Goal: Task Accomplishment & Management: Use online tool/utility

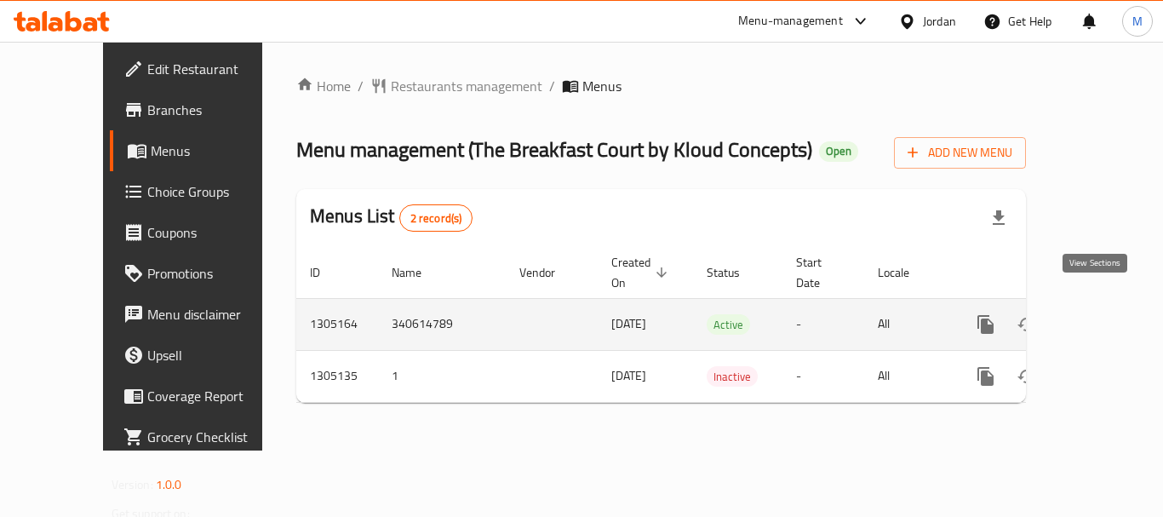
click at [1098, 314] on icon "enhanced table" at bounding box center [1108, 324] width 20 height 20
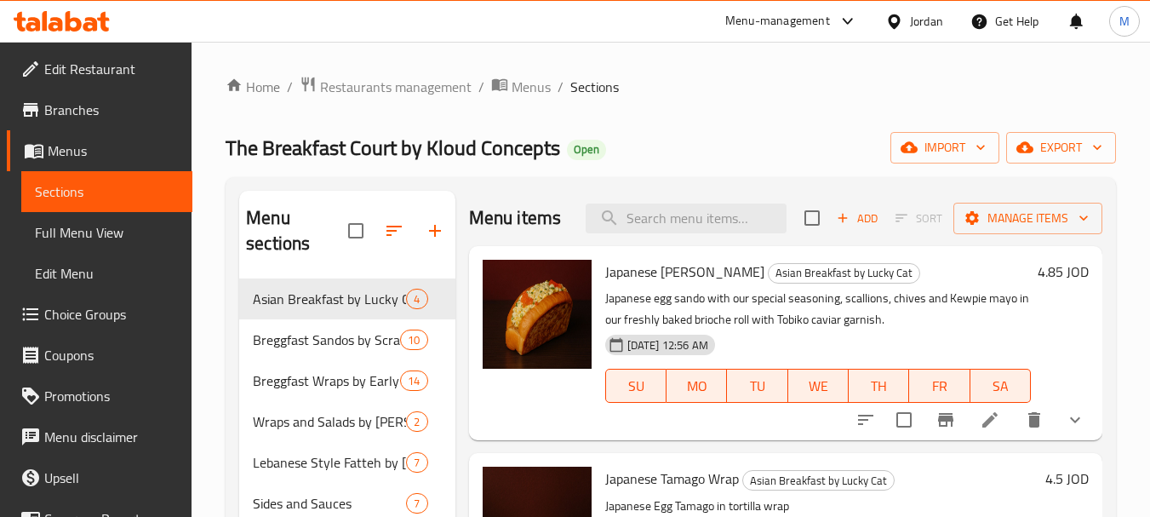
click at [53, 227] on span "Full Menu View" at bounding box center [107, 232] width 144 height 20
click at [90, 240] on span "Full Menu View" at bounding box center [107, 232] width 144 height 20
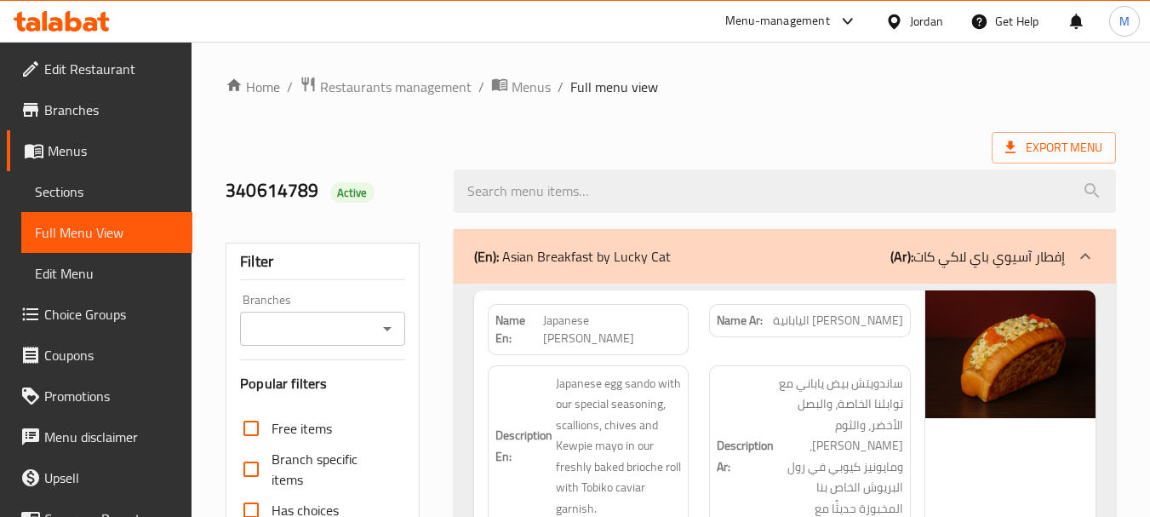
checkbox input "false"
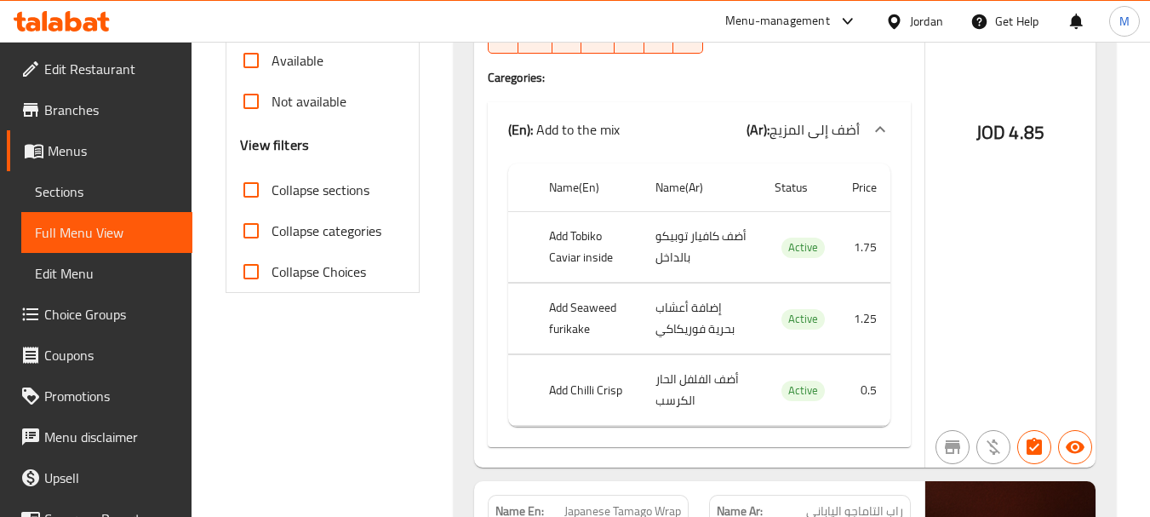
scroll to position [107, 0]
